Goal: Transaction & Acquisition: Purchase product/service

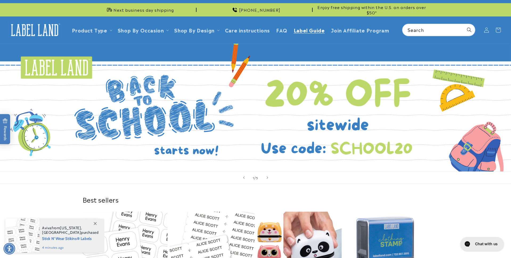
click at [299, 31] on span "Label Guide" at bounding box center [309, 30] width 31 height 6
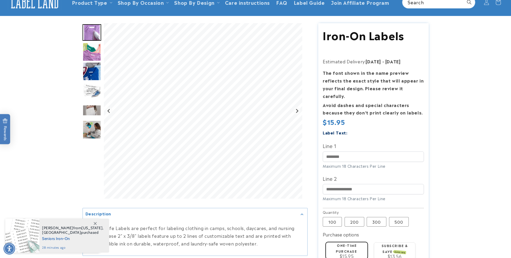
scroll to position [35, 0]
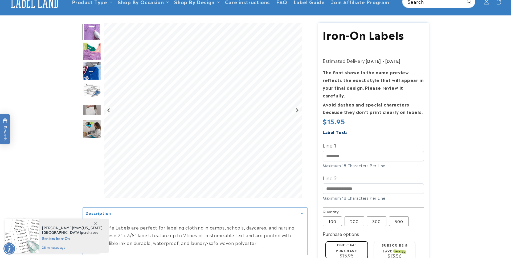
click at [89, 34] on img "Go to slide 1" at bounding box center [92, 32] width 19 height 17
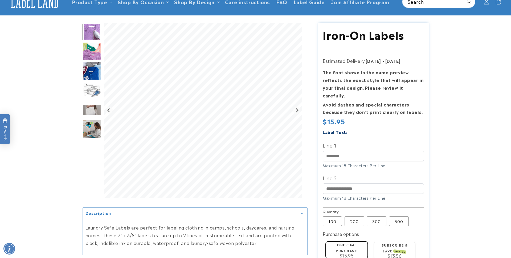
click at [90, 56] on img "Go to slide 2" at bounding box center [92, 51] width 19 height 19
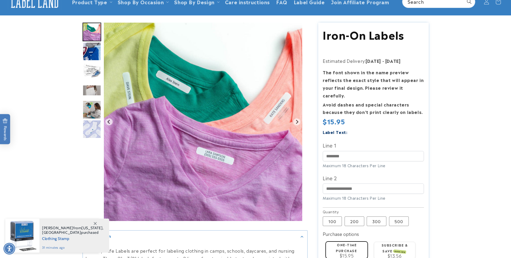
click at [89, 75] on img "Go to slide 4" at bounding box center [92, 71] width 19 height 19
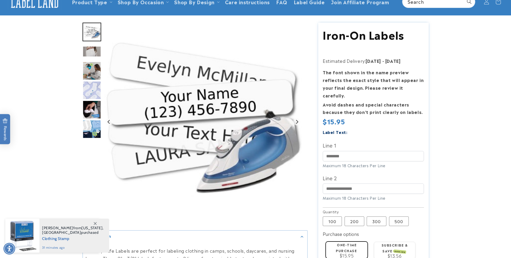
click at [94, 91] on img "Go to slide 7" at bounding box center [92, 90] width 19 height 19
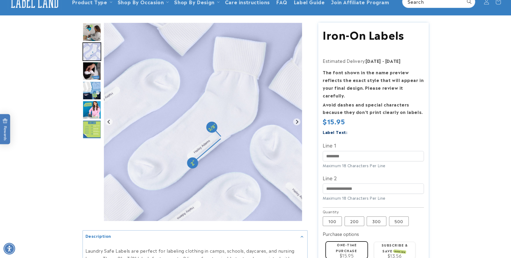
click at [94, 110] on img "Go to slide 10" at bounding box center [92, 110] width 19 height 19
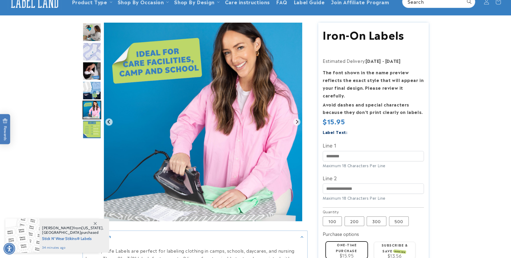
click at [94, 127] on img "Go to slide 11" at bounding box center [92, 129] width 19 height 19
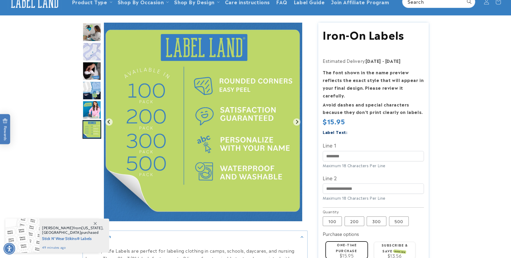
click at [90, 107] on img "Go to slide 10" at bounding box center [92, 110] width 19 height 19
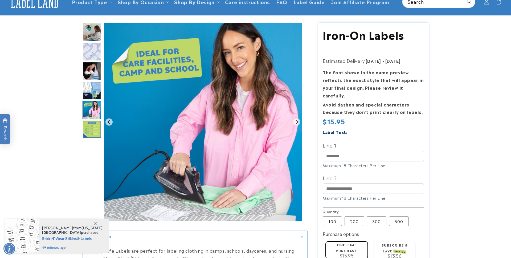
click at [90, 88] on img "Go to slide 9" at bounding box center [92, 90] width 19 height 19
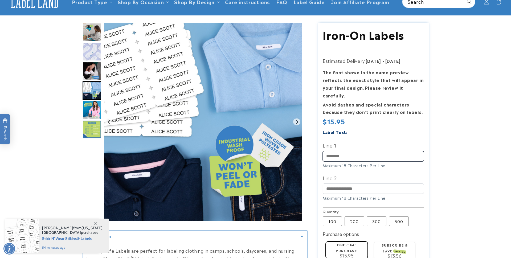
click at [329, 151] on input "Line 1" at bounding box center [373, 156] width 101 height 10
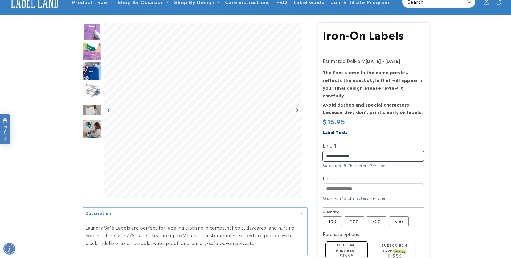
click at [340, 151] on input "**********" at bounding box center [373, 156] width 101 height 10
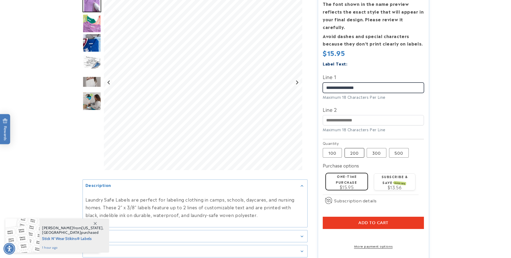
scroll to position [109, 0]
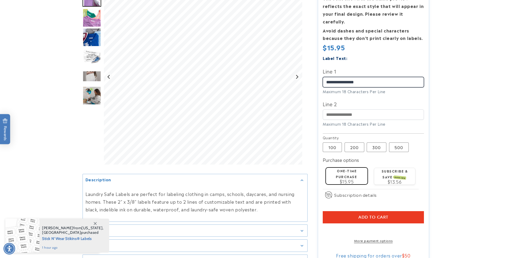
type input "**********"
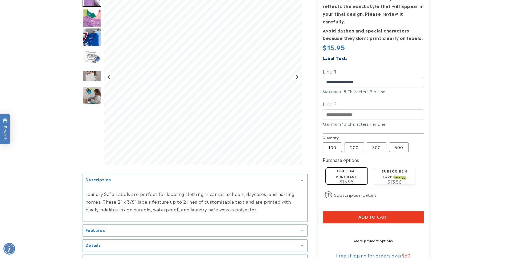
click at [349, 170] on label "One-time purchase" at bounding box center [346, 173] width 21 height 10
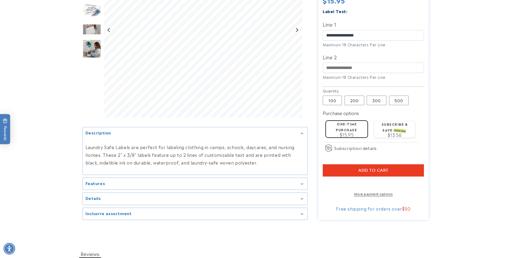
scroll to position [156, 0]
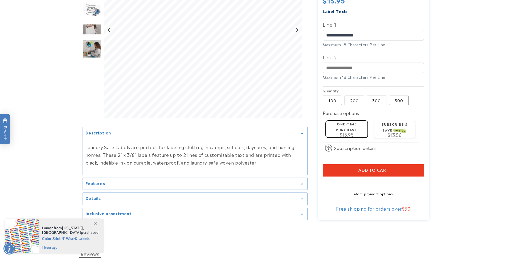
click at [303, 184] on icon "Gallery Viewer" at bounding box center [302, 184] width 2 height 1
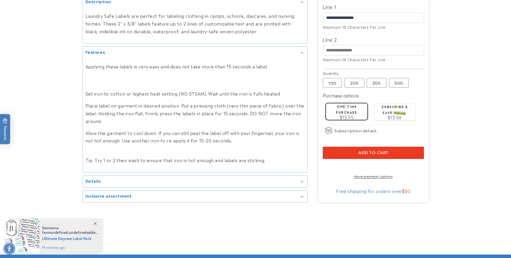
scroll to position [245, 0]
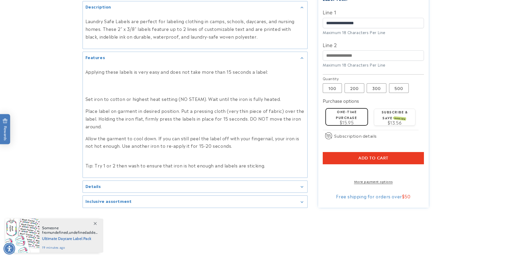
click at [302, 8] on icon "Gallery Viewer" at bounding box center [302, 7] width 2 height 1
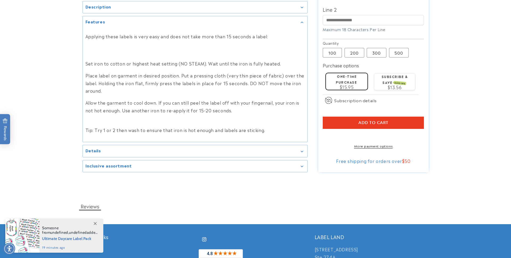
click at [302, 23] on icon "Gallery Viewer" at bounding box center [302, 22] width 2 height 1
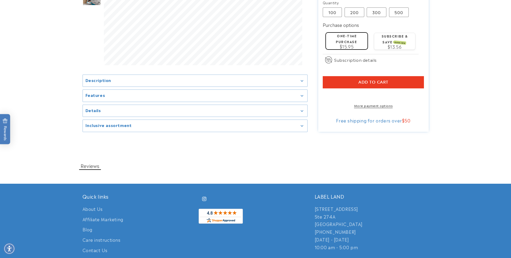
click at [302, 110] on icon "Gallery Viewer" at bounding box center [302, 111] width 3 height 2
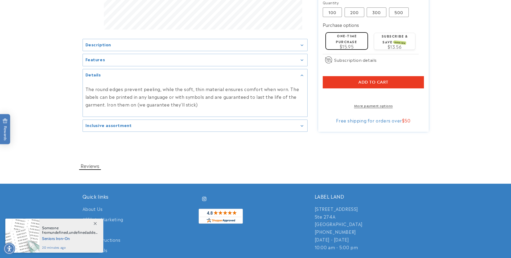
click at [302, 75] on icon "Gallery Viewer" at bounding box center [302, 76] width 3 height 2
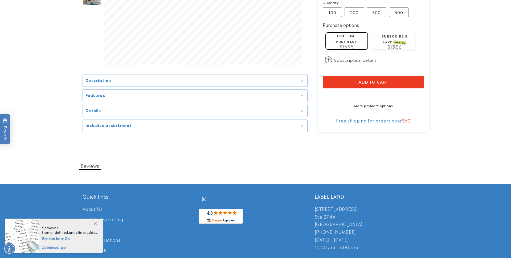
click at [301, 124] on div "Inclusive assortment" at bounding box center [195, 126] width 219 height 4
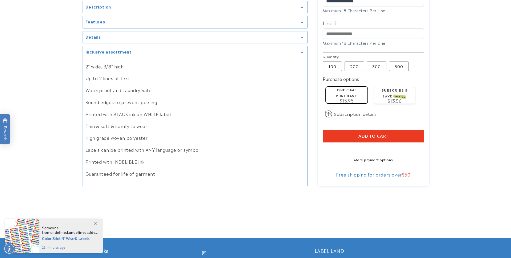
click at [301, 52] on div "Inclusive assortment" at bounding box center [195, 52] width 219 height 4
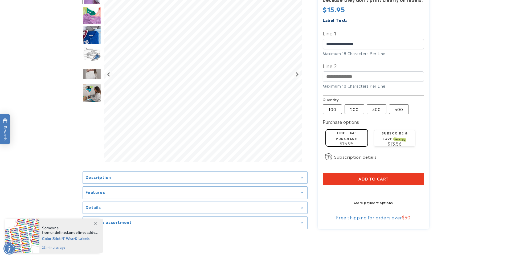
scroll to position [139, 0]
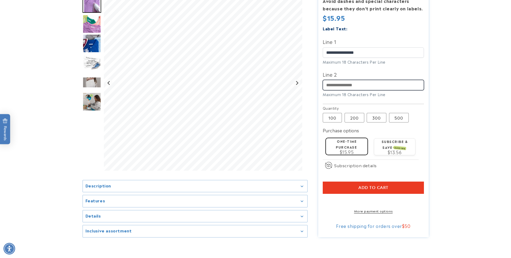
click at [352, 80] on input "Line 2" at bounding box center [373, 85] width 101 height 10
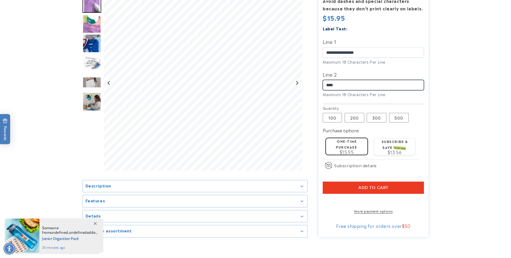
type input "****"
click at [336, 182] on button "Add to cart" at bounding box center [373, 188] width 101 height 12
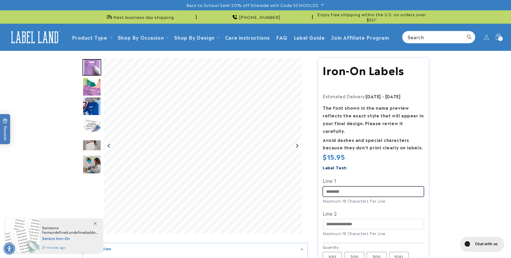
click at [331, 186] on input "Line 1" at bounding box center [373, 191] width 101 height 10
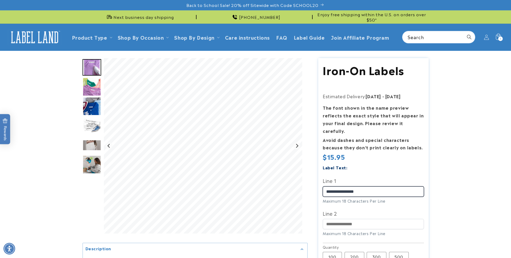
type input "**********"
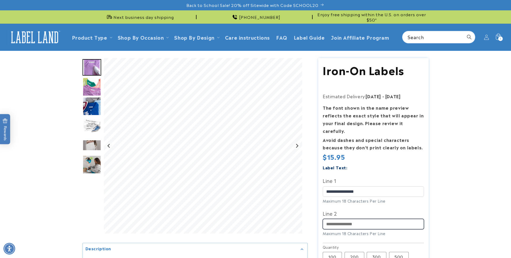
click at [332, 219] on input "Line 2" at bounding box center [373, 224] width 101 height 10
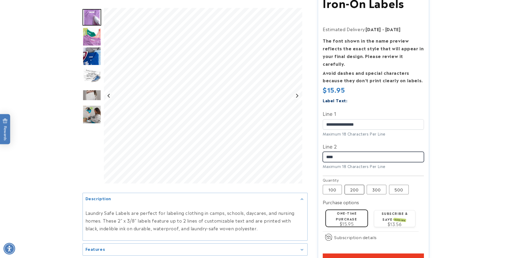
scroll to position [67, 0]
type input "****"
click at [345, 210] on div "One-time purchase $15.95" at bounding box center [346, 218] width 37 height 16
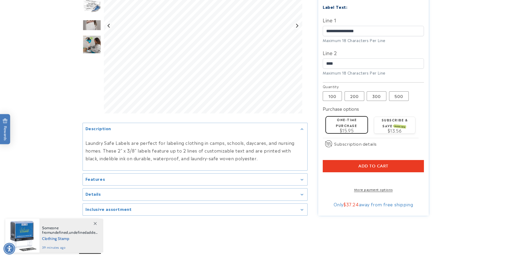
scroll to position [161, 0]
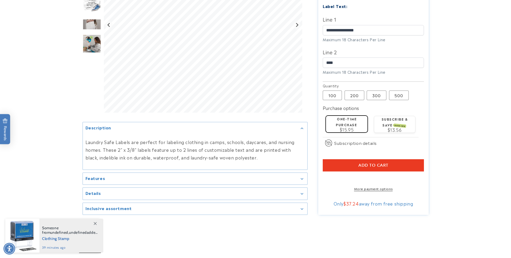
click at [374, 187] on link "More payment options" at bounding box center [373, 188] width 101 height 5
